Goal: Transaction & Acquisition: Purchase product/service

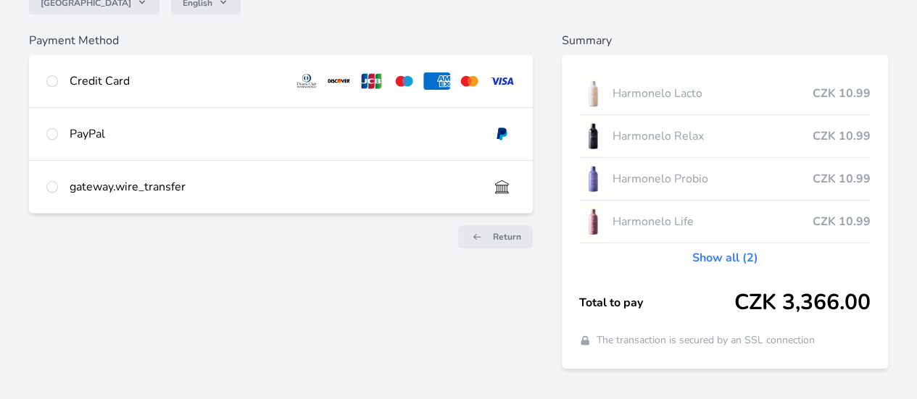
scroll to position [135, 0]
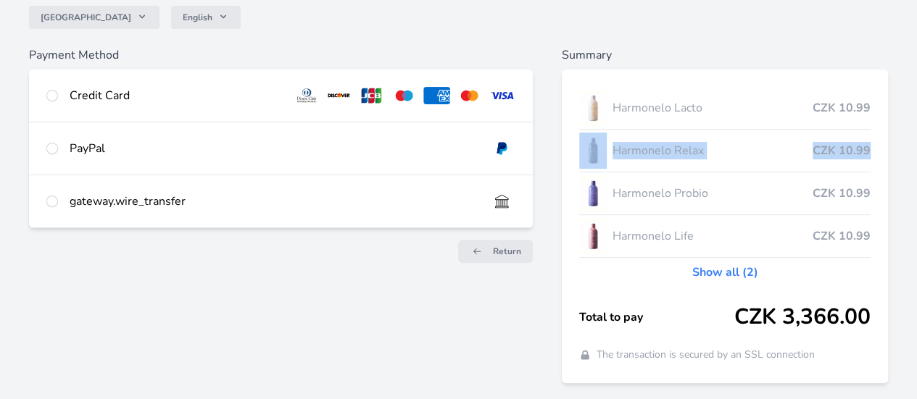
drag, startPoint x: 912, startPoint y: 163, endPoint x: 909, endPoint y: 112, distance: 50.8
click at [909, 112] on div "United Kingdom English Payment Method Credit Card Card number <p>Your browser d…" at bounding box center [458, 138] width 917 height 547
click at [58, 94] on input "radio" at bounding box center [52, 96] width 12 height 12
radio input "true"
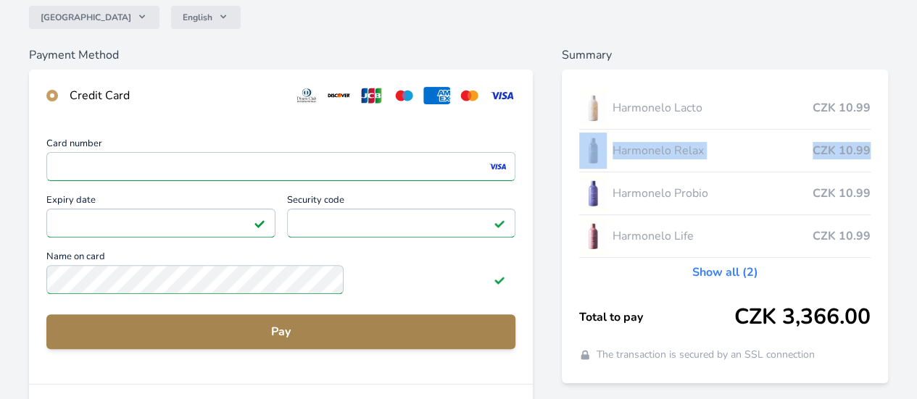
click at [404, 338] on span "Pay" at bounding box center [281, 331] width 446 height 17
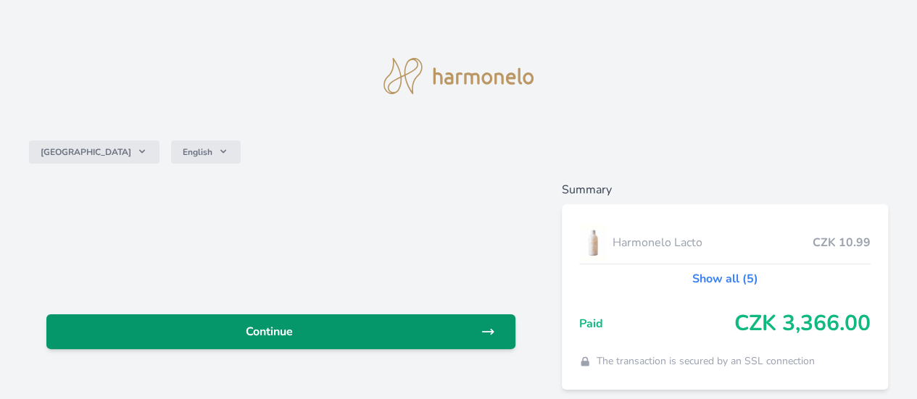
click at [420, 331] on span "Continue" at bounding box center [269, 331] width 423 height 17
